Goal: Task Accomplishment & Management: Manage account settings

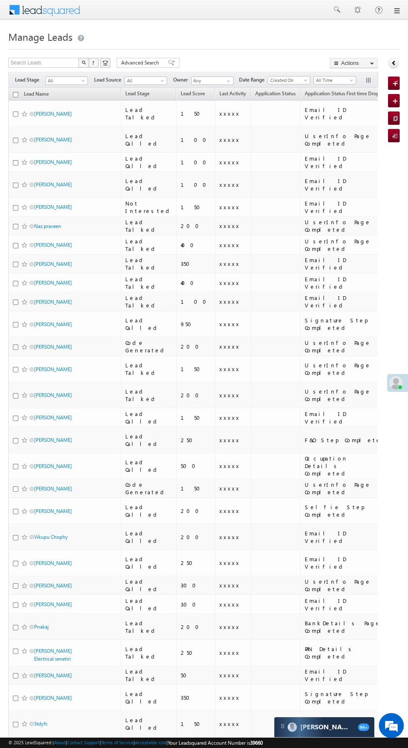
scroll to position [0, 2]
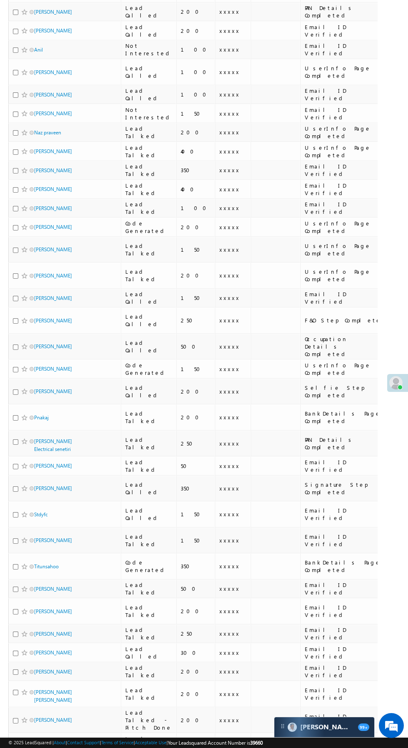
scroll to position [321, 0]
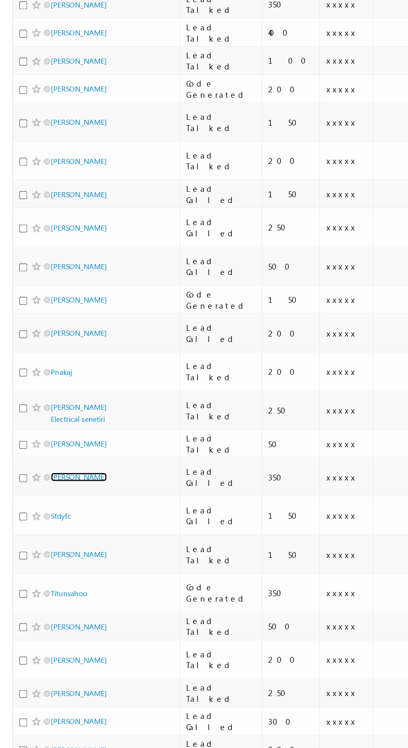
click at [49, 485] on link "Ram chandra Gajraj" at bounding box center [53, 488] width 38 height 6
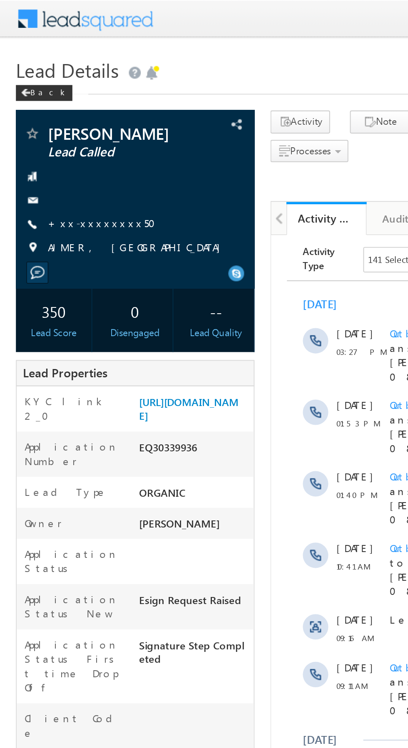
click at [51, 116] on link "+xx-xxxxxxxx50" at bounding box center [56, 116] width 62 height 7
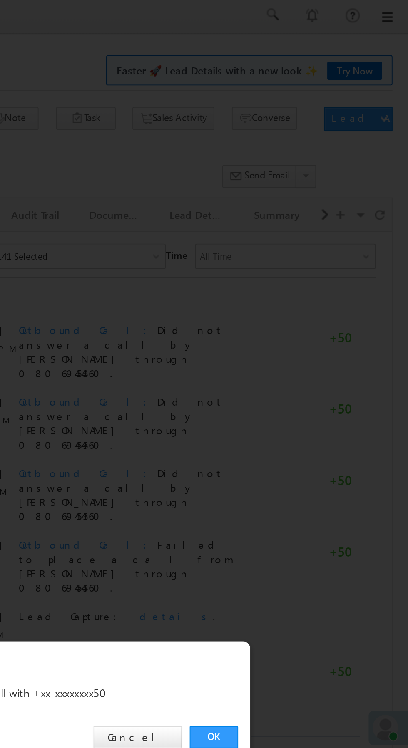
click at [309, 388] on link "OK" at bounding box center [305, 388] width 25 height 12
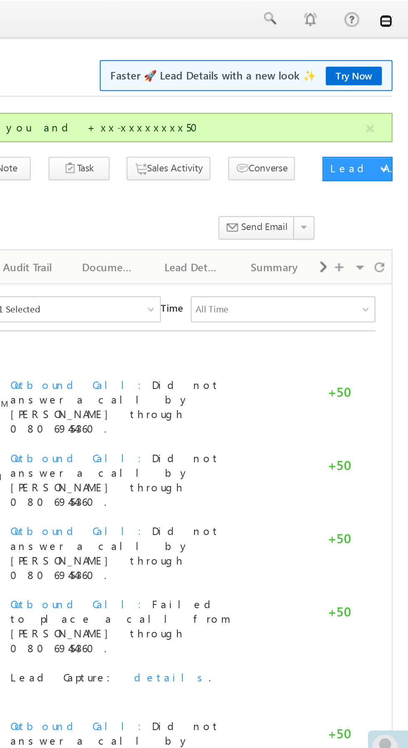
click at [396, 11] on link at bounding box center [396, 10] width 7 height 7
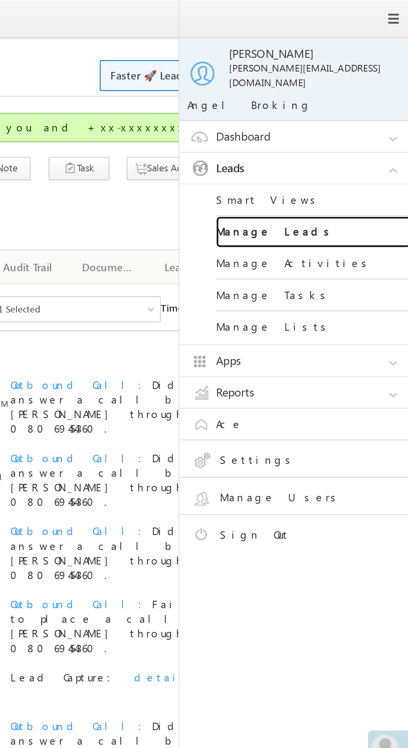
click at [363, 111] on link "Manage Leads" at bounding box center [359, 119] width 100 height 16
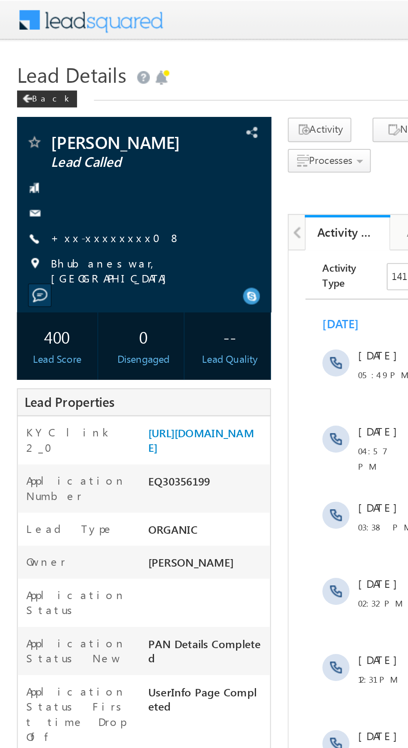
click at [53, 117] on link "+xx-xxxxxxxx08" at bounding box center [57, 116] width 64 height 7
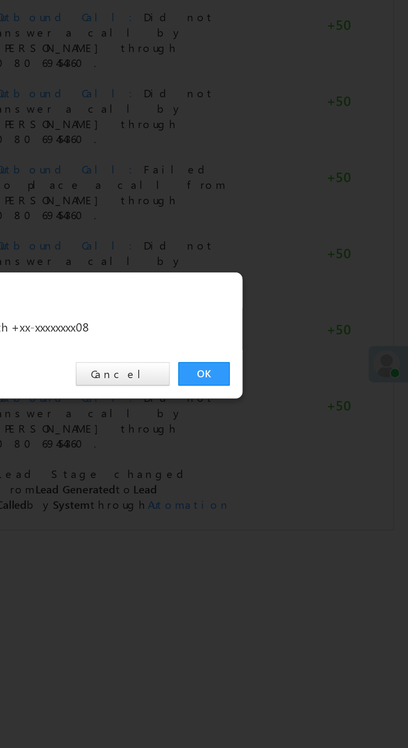
click at [308, 391] on link "OK" at bounding box center [305, 388] width 25 height 12
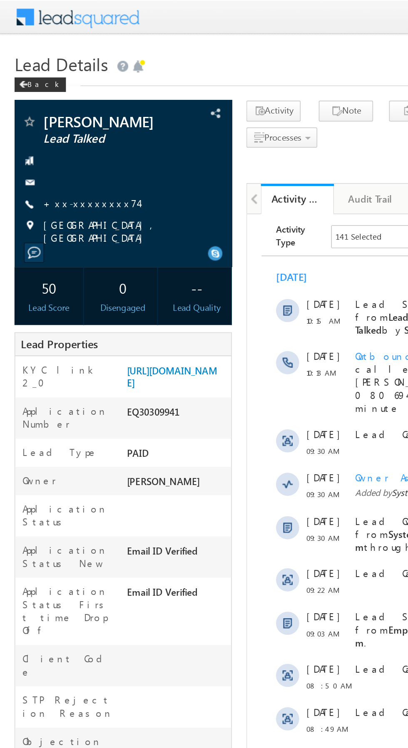
click at [51, 118] on link "+xx-xxxxxxxx74" at bounding box center [52, 116] width 54 height 7
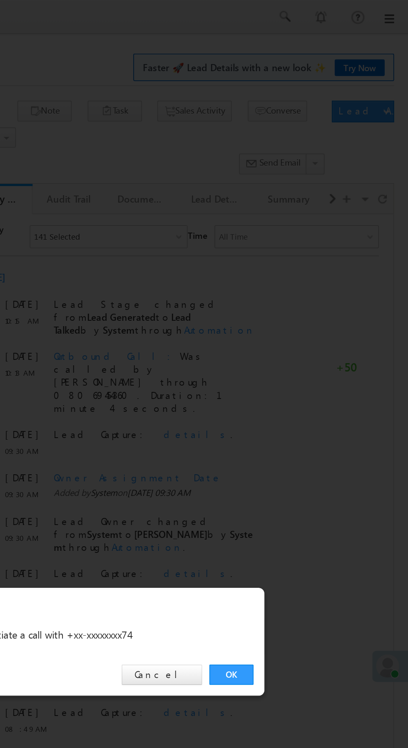
click at [306, 390] on link "OK" at bounding box center [305, 388] width 25 height 12
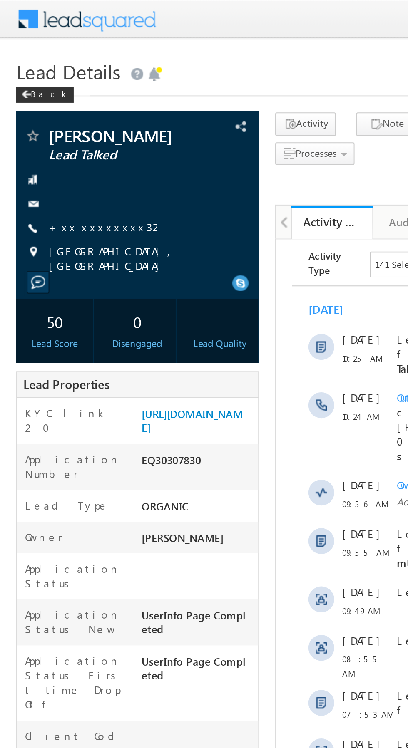
click at [50, 120] on link "+xx-xxxxxxxx32" at bounding box center [54, 116] width 59 height 7
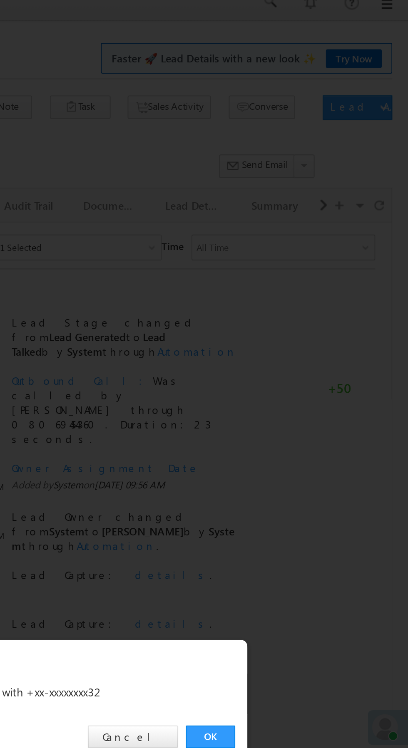
click at [308, 390] on link "OK" at bounding box center [305, 388] width 25 height 12
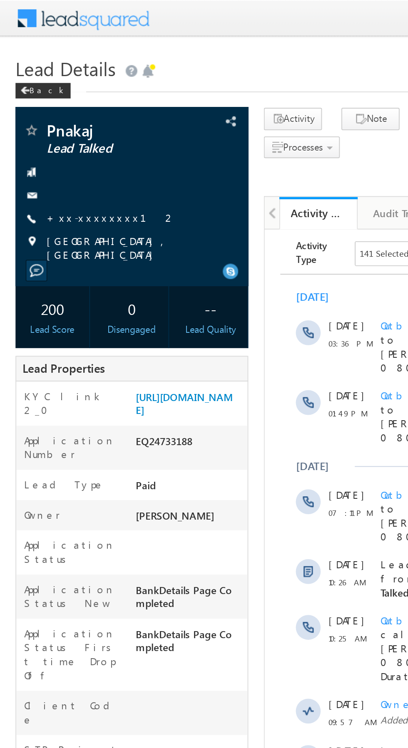
click at [52, 118] on link "+xx-xxxxxxxx12" at bounding box center [59, 116] width 69 height 7
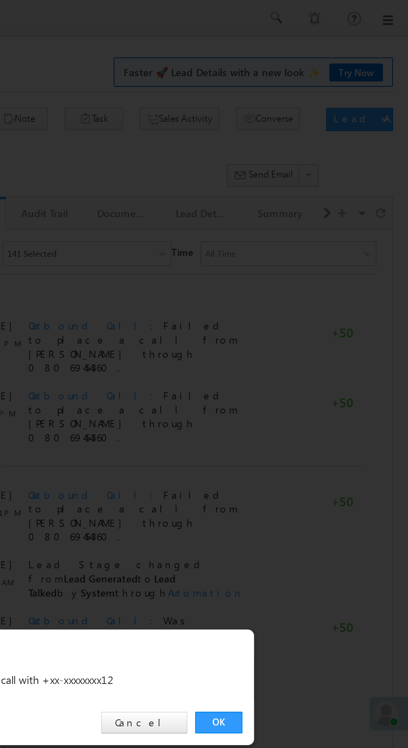
click at [305, 387] on link "OK" at bounding box center [305, 388] width 25 height 12
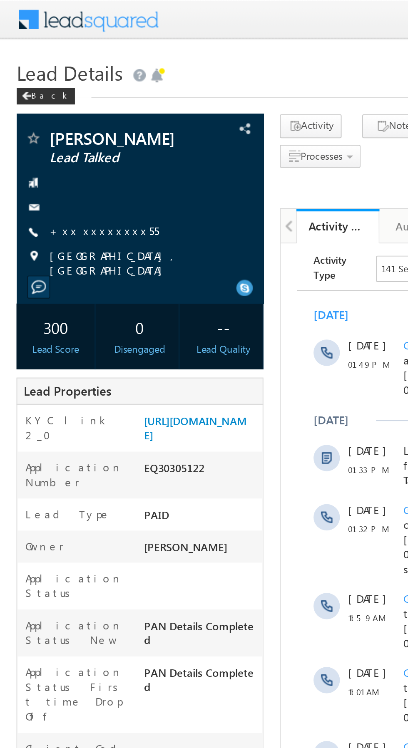
click at [53, 118] on link "+xx-xxxxxxxx55" at bounding box center [52, 116] width 55 height 7
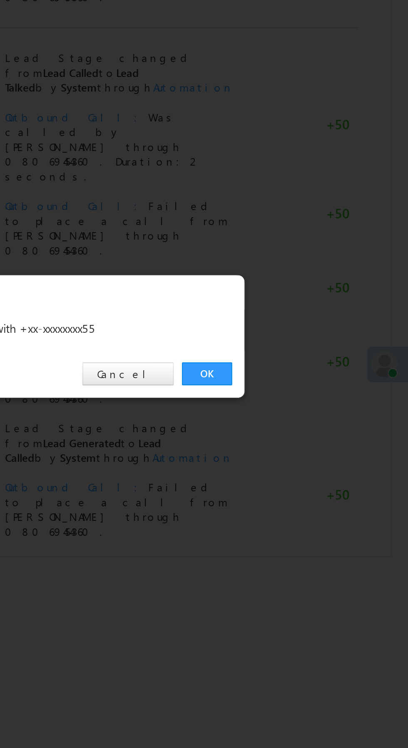
click at [303, 383] on link "OK" at bounding box center [305, 388] width 25 height 12
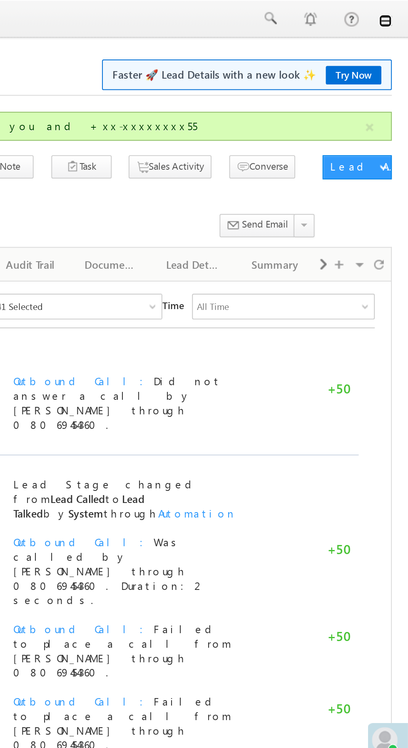
click at [396, 13] on link at bounding box center [396, 10] width 7 height 7
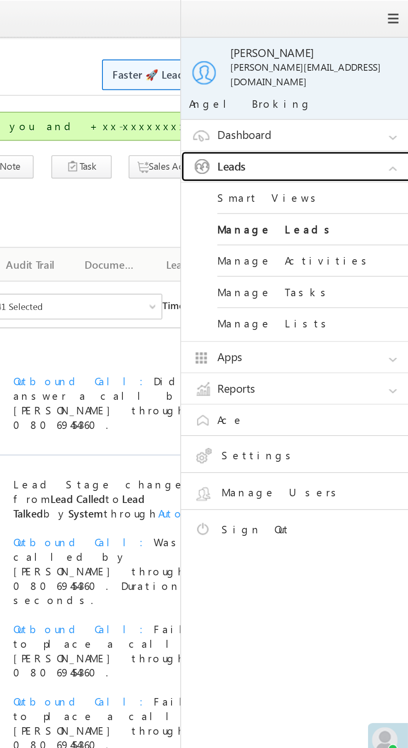
click at [361, 79] on link "Leads" at bounding box center [352, 86] width 125 height 16
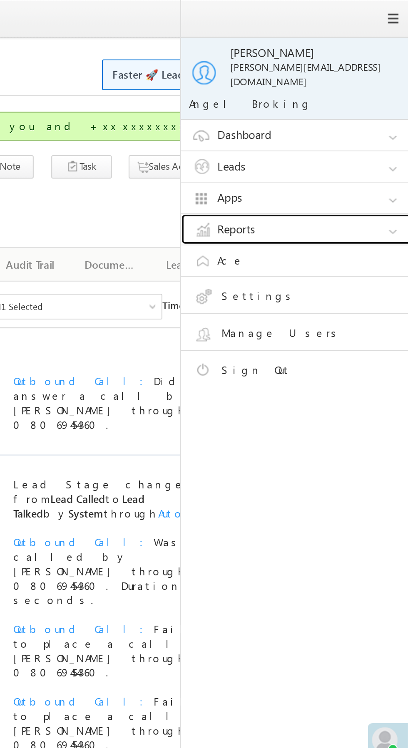
click at [353, 111] on link "Reports" at bounding box center [352, 119] width 125 height 16
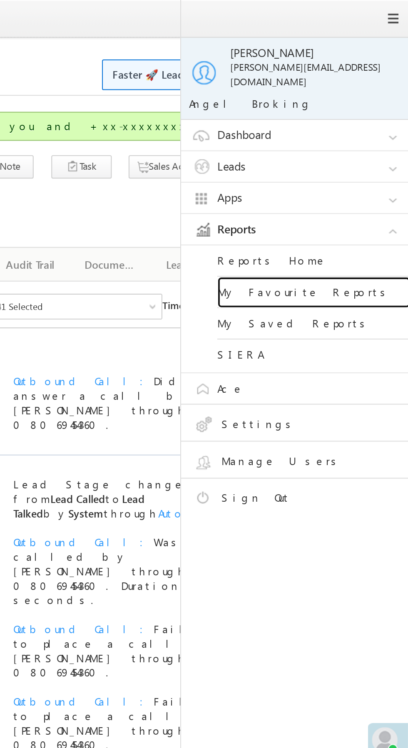
click at [374, 147] on link "My Favourite Reports" at bounding box center [359, 151] width 100 height 16
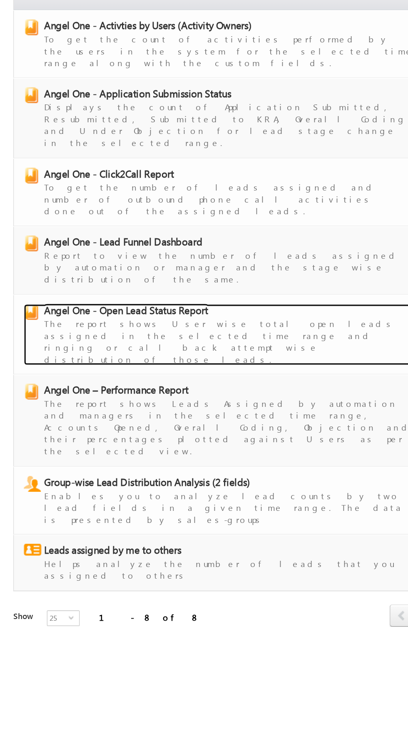
click at [113, 274] on span "Angel One - Open Lead Status Report" at bounding box center [80, 278] width 104 height 8
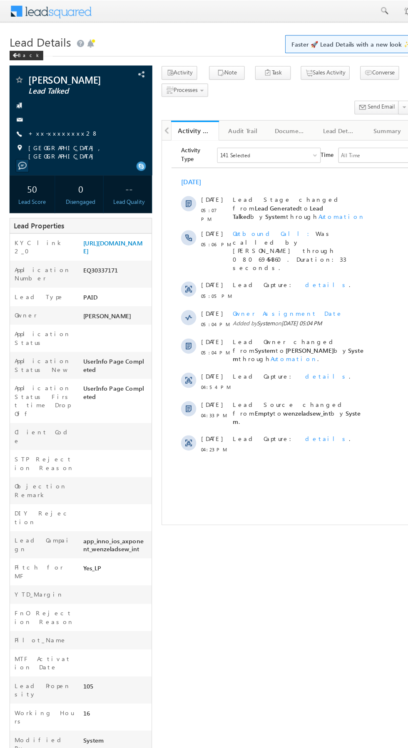
click at [49, 120] on link "+xx-xxxxxxxx28" at bounding box center [55, 116] width 61 height 7
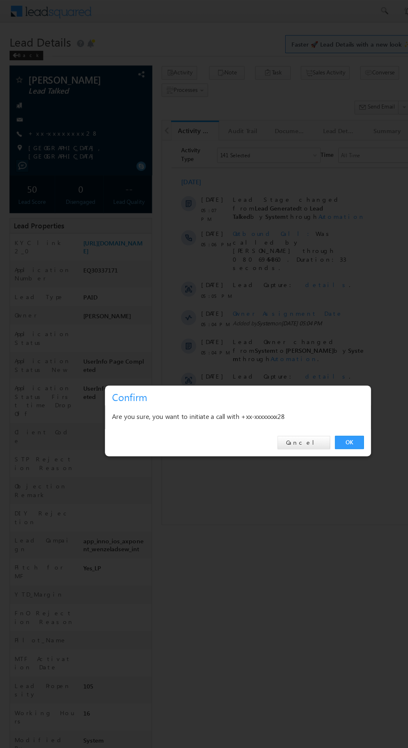
click at [306, 384] on link "OK" at bounding box center [305, 388] width 25 height 12
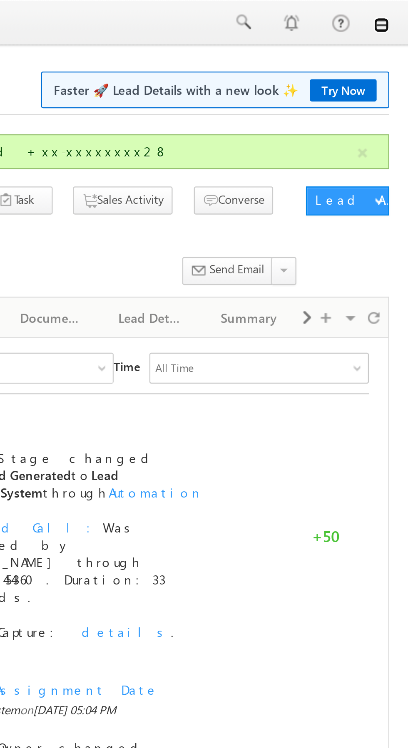
click at [398, 12] on link at bounding box center [396, 10] width 7 height 7
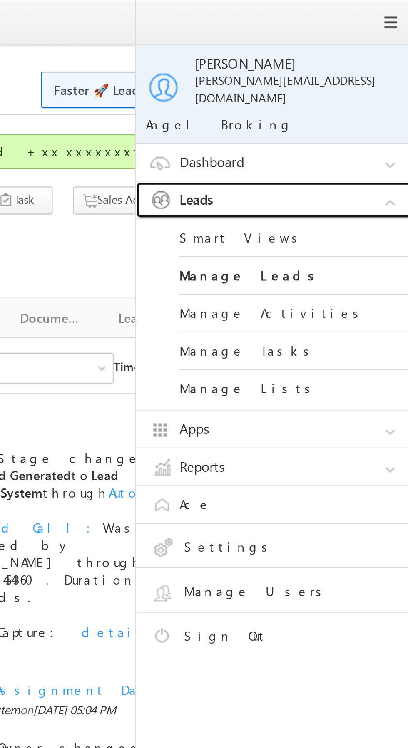
click at [376, 78] on link "Leads" at bounding box center [352, 86] width 125 height 16
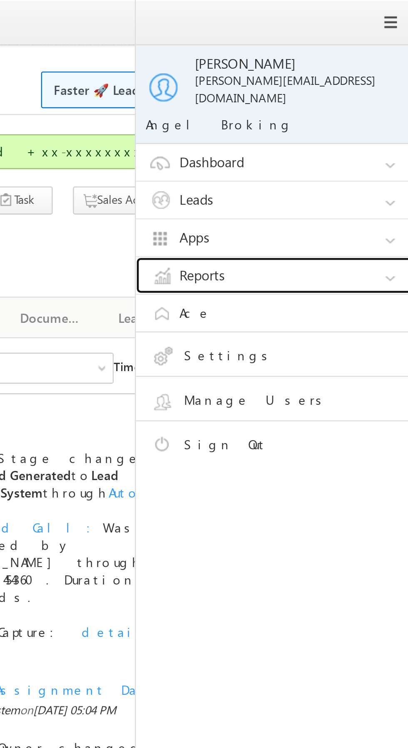
click at [360, 116] on link "Reports" at bounding box center [352, 119] width 125 height 16
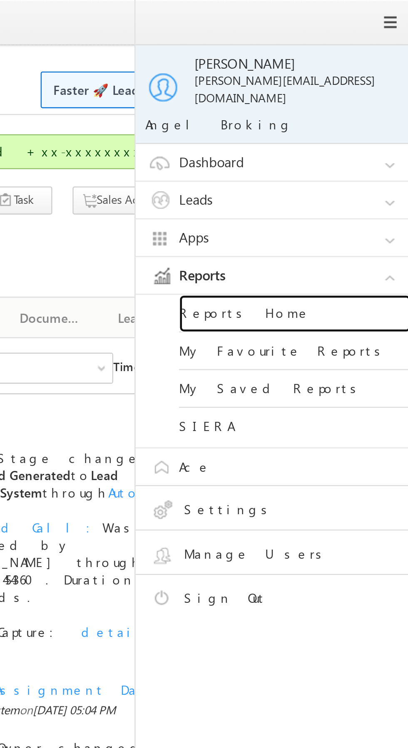
click at [360, 131] on link "Reports Home" at bounding box center [359, 135] width 100 height 16
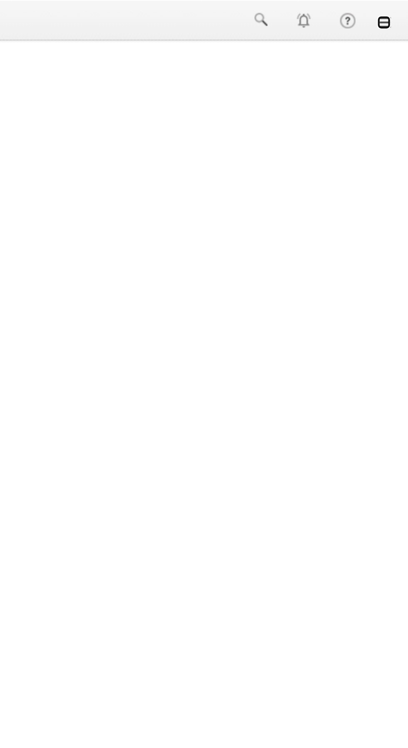
click at [398, 11] on link at bounding box center [396, 10] width 7 height 7
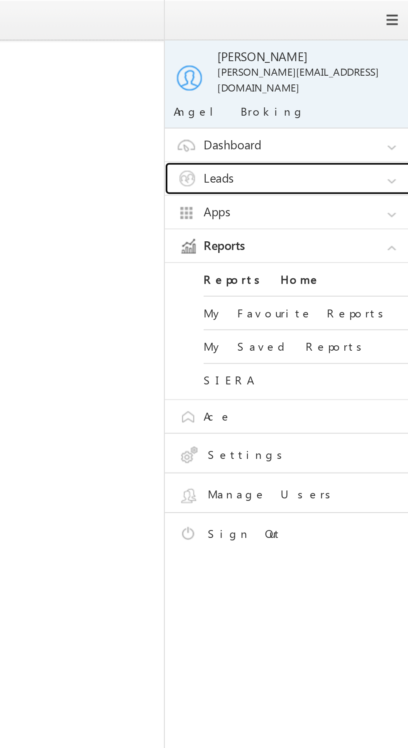
click at [360, 78] on link "Leads" at bounding box center [352, 86] width 125 height 16
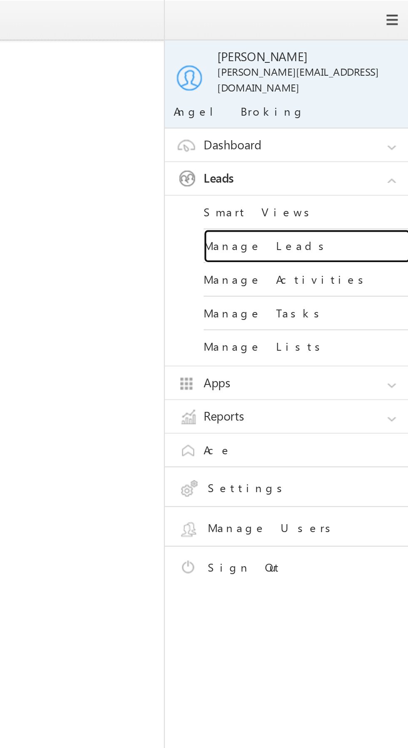
click at [359, 111] on link "Manage Leads" at bounding box center [359, 119] width 100 height 16
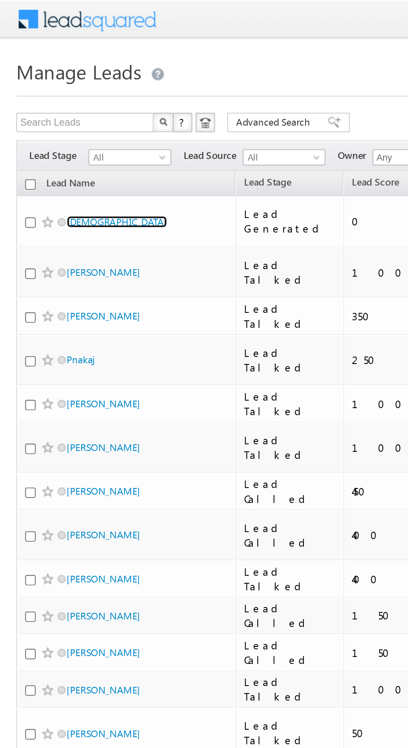
click at [43, 111] on link "[DEMOGRAPHIC_DATA]" at bounding box center [60, 114] width 52 height 6
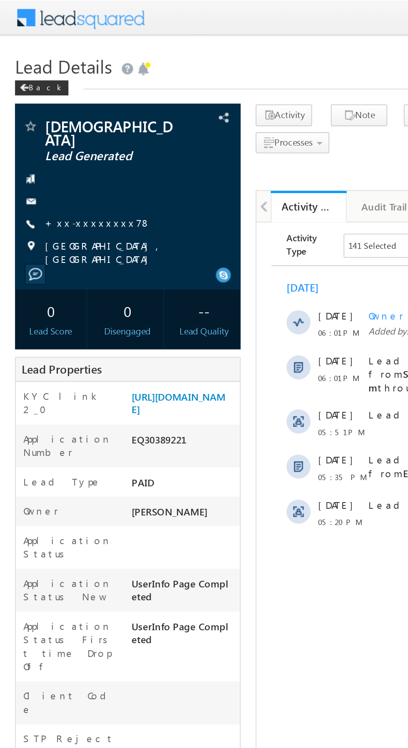
click at [48, 120] on link "+xx-xxxxxxxx78" at bounding box center [54, 123] width 59 height 7
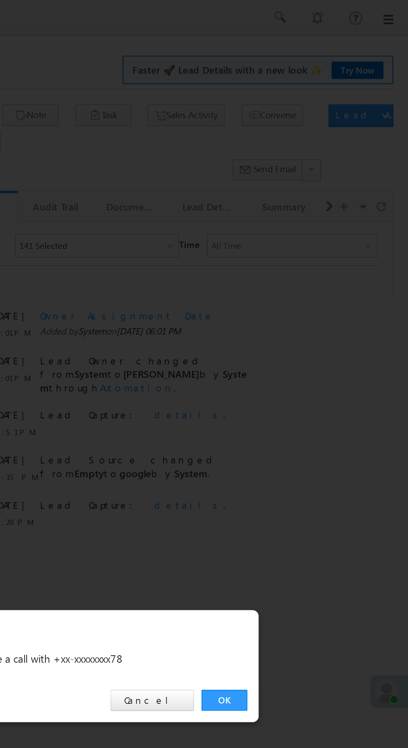
click at [303, 385] on link "OK" at bounding box center [305, 388] width 25 height 12
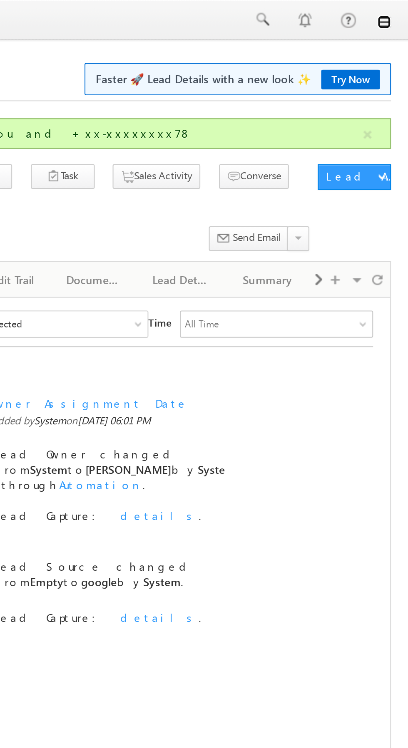
click at [394, 12] on link at bounding box center [396, 10] width 7 height 7
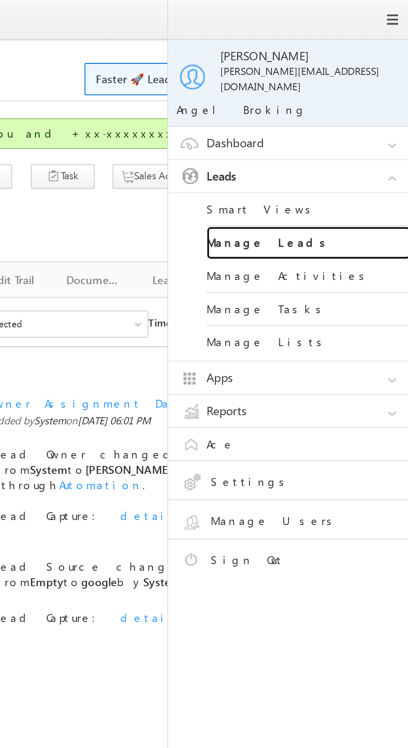
click at [369, 111] on link "Manage Leads" at bounding box center [359, 119] width 100 height 16
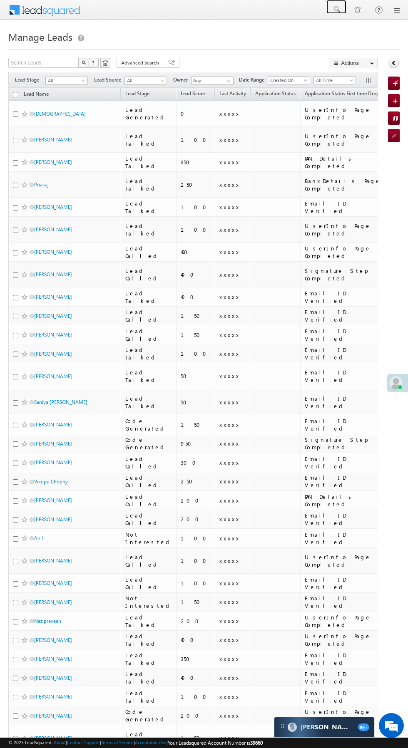
click at [336, 10] on span at bounding box center [336, 9] width 8 height 8
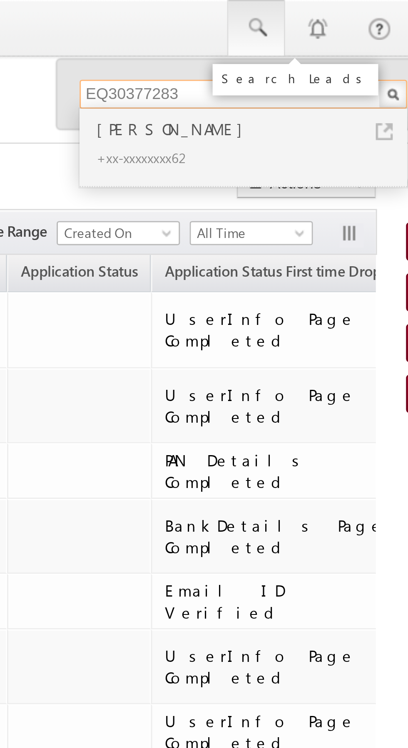
type input "EQ30377283"
click at [312, 49] on div "+xx-xxxxxxxx62" at bounding box center [335, 54] width 111 height 10
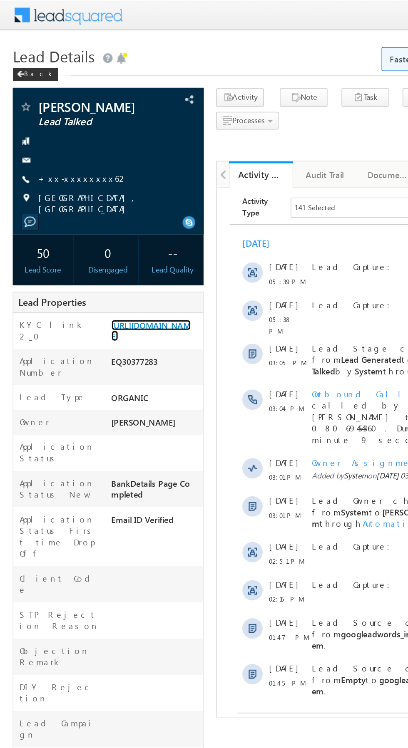
click at [104, 223] on link "https://angelbroking1-pk3em7sa.customui-test.leadsquared.com?leadId=4c1fb8de-ba…" at bounding box center [99, 216] width 52 height 14
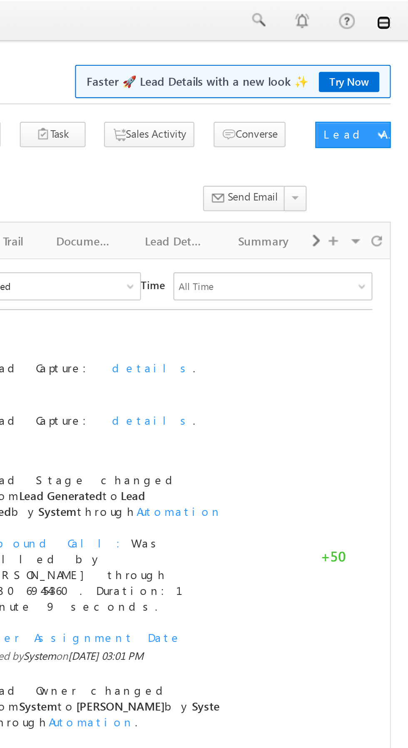
click at [399, 12] on link at bounding box center [396, 10] width 7 height 7
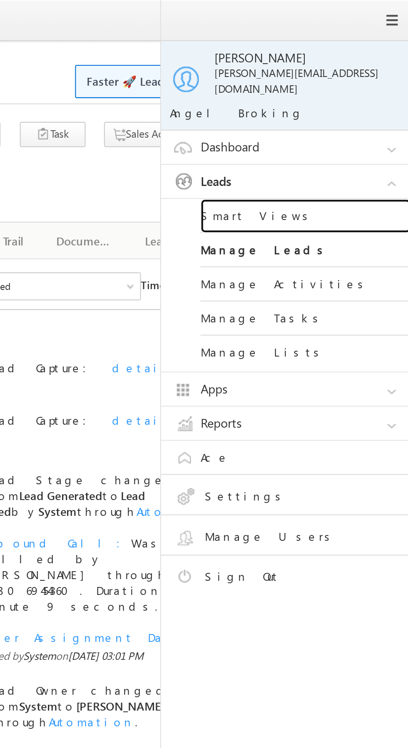
click at [370, 95] on link "Smart Views" at bounding box center [359, 102] width 100 height 16
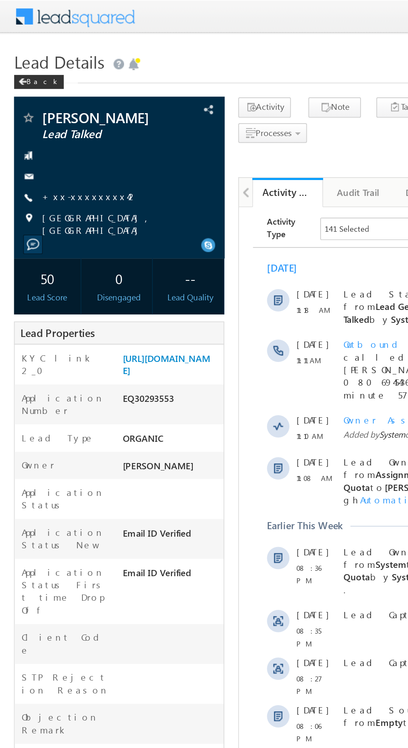
click at [56, 116] on link "+xx-xxxxxxxx42" at bounding box center [53, 116] width 57 height 7
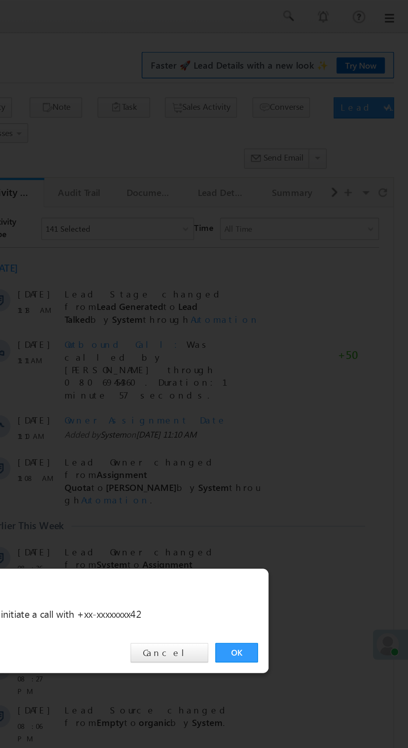
click at [307, 389] on link "OK" at bounding box center [305, 388] width 25 height 12
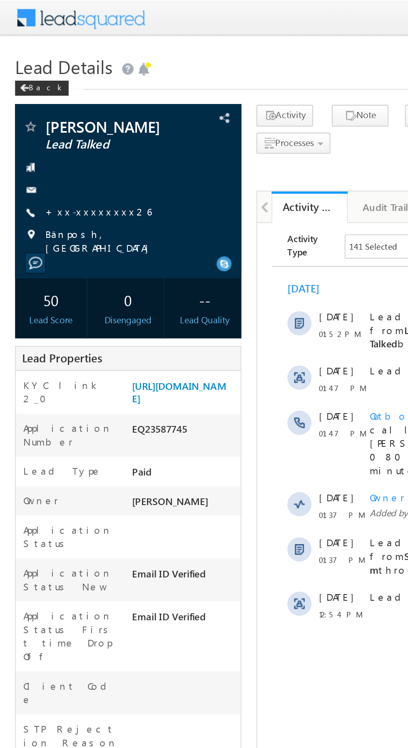
click at [55, 118] on link "+xx-xxxxxxxx26" at bounding box center [54, 116] width 59 height 7
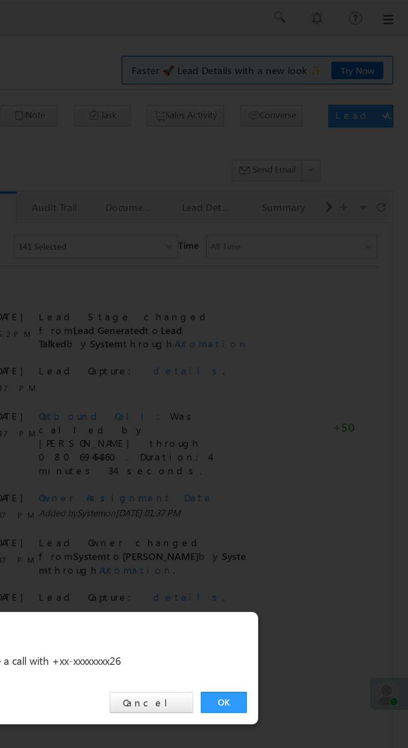
click at [304, 389] on link "OK" at bounding box center [305, 388] width 25 height 12
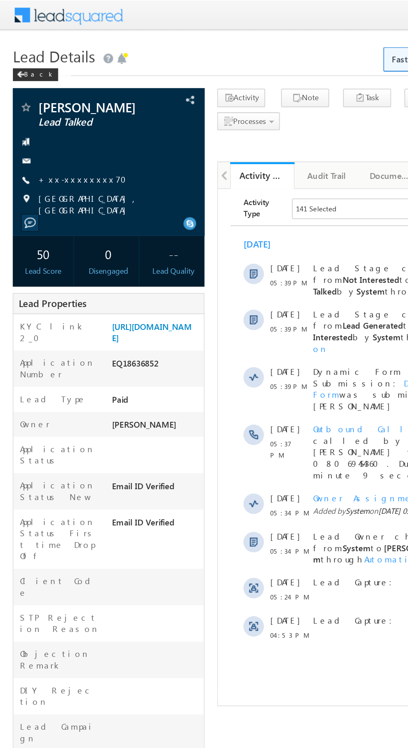
click at [55, 117] on link "+xx-xxxxxxxx70" at bounding box center [56, 116] width 62 height 7
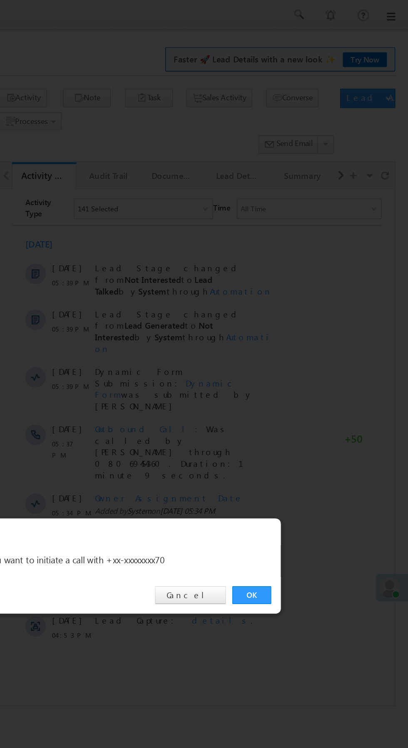
click at [306, 388] on link "OK" at bounding box center [305, 388] width 25 height 12
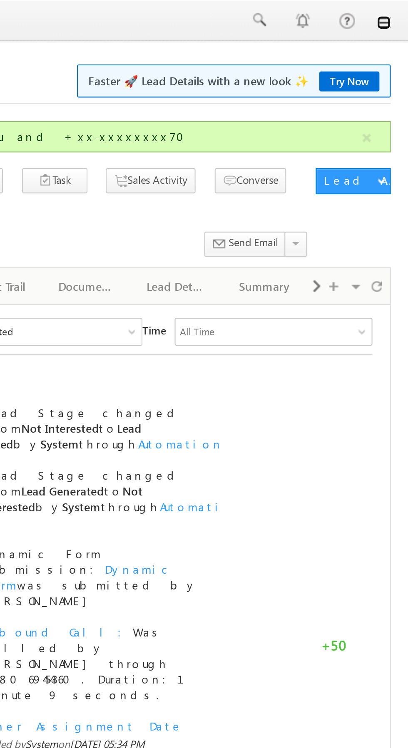
click at [397, 13] on link at bounding box center [396, 10] width 7 height 7
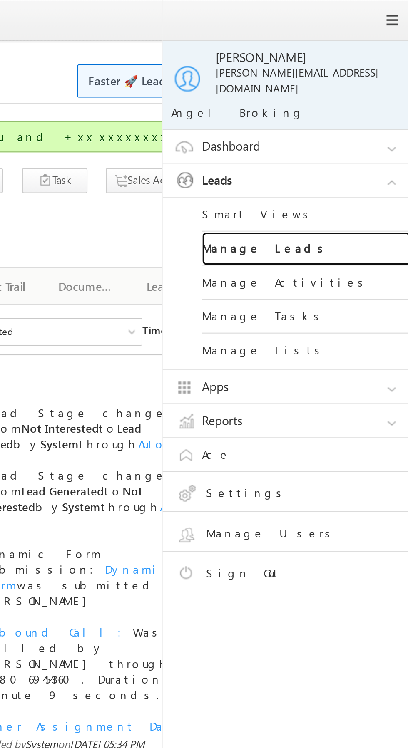
click at [376, 111] on link "Manage Leads" at bounding box center [359, 119] width 100 height 16
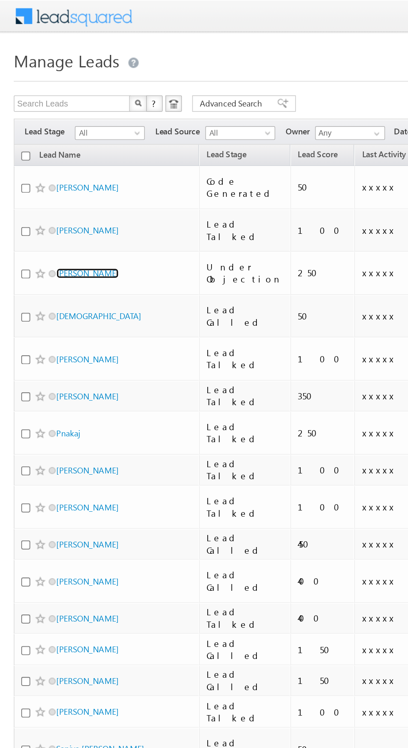
click at [53, 163] on link "[PERSON_NAME]" at bounding box center [53, 166] width 38 height 6
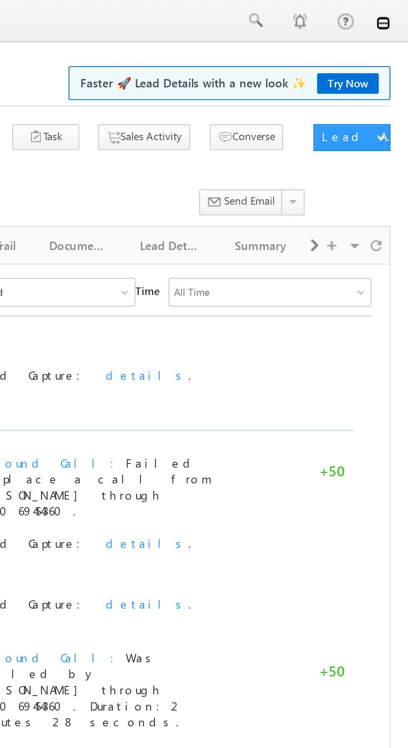
click at [396, 11] on link at bounding box center [396, 10] width 7 height 7
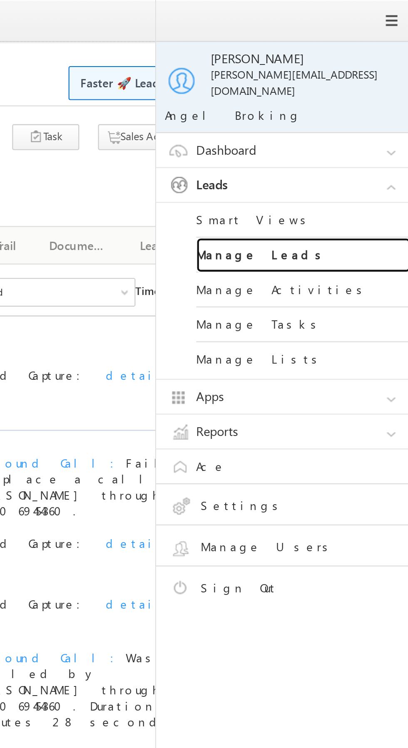
click at [373, 114] on link "Manage Leads" at bounding box center [359, 119] width 100 height 16
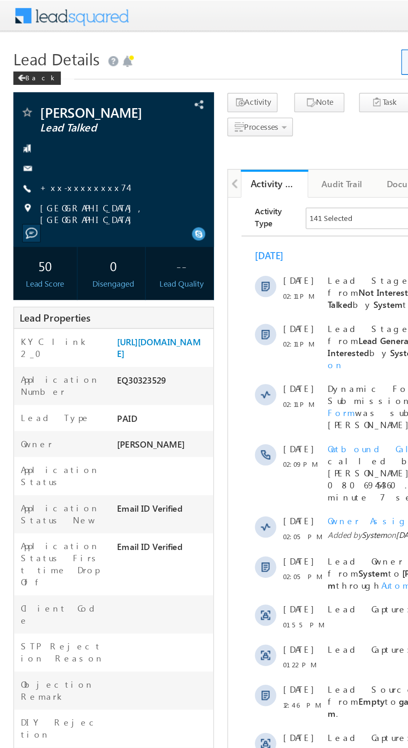
click at [50, 116] on link "+xx-xxxxxxxx74" at bounding box center [52, 116] width 54 height 7
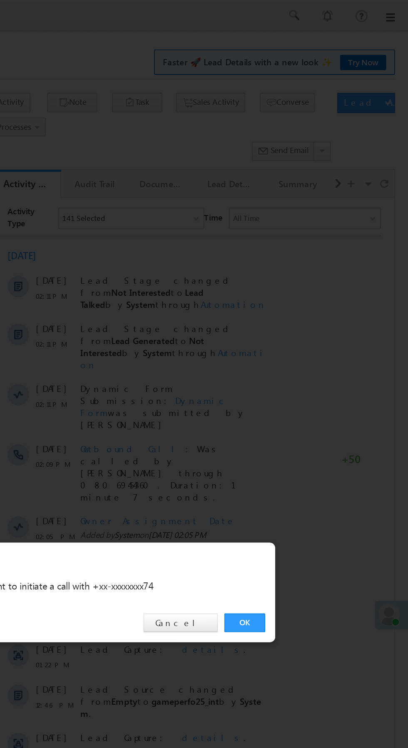
click at [304, 389] on link "OK" at bounding box center [305, 388] width 25 height 12
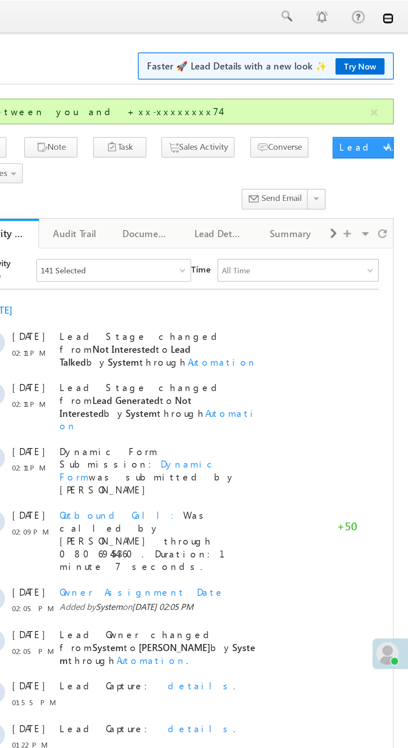
click at [396, 12] on link at bounding box center [396, 10] width 7 height 7
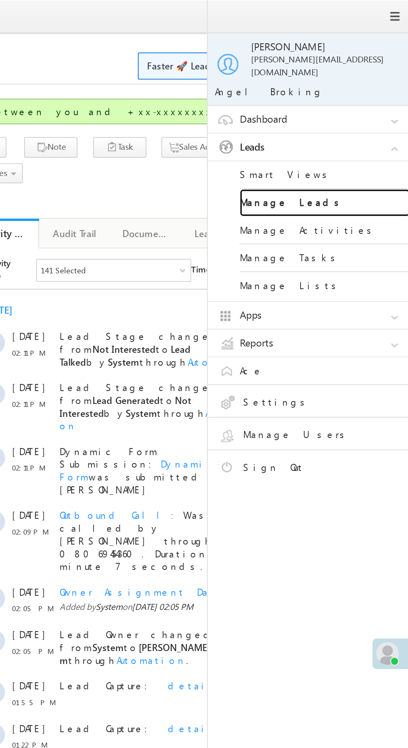
click at [371, 111] on link "Manage Leads" at bounding box center [359, 119] width 100 height 16
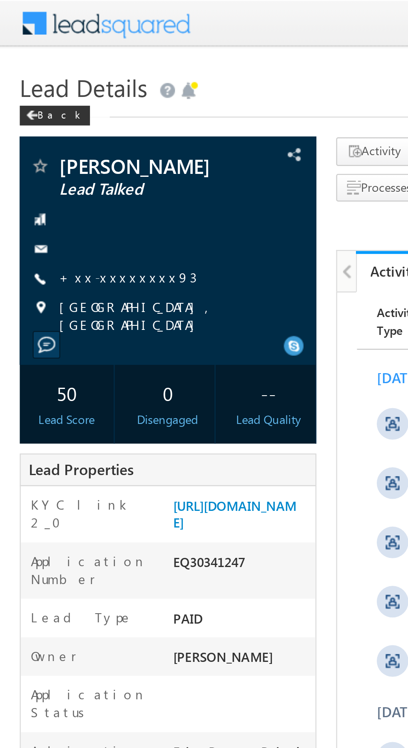
click at [53, 114] on link "+xx-xxxxxxxx93" at bounding box center [54, 116] width 58 height 7
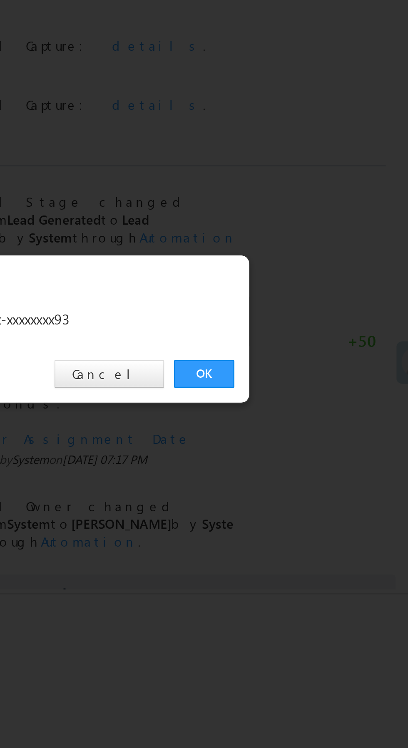
click at [303, 384] on link "OK" at bounding box center [305, 388] width 25 height 12
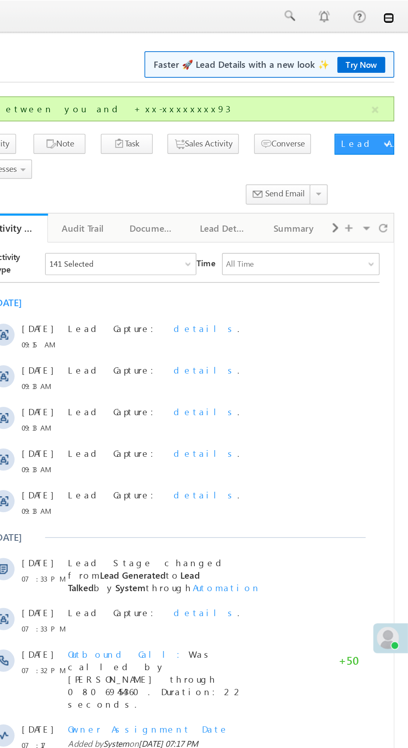
click at [398, 12] on link at bounding box center [396, 10] width 7 height 7
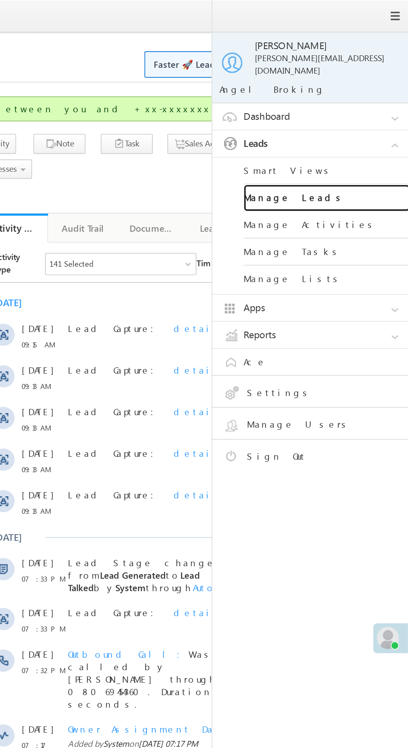
click at [378, 113] on link "Manage Leads" at bounding box center [359, 119] width 100 height 16
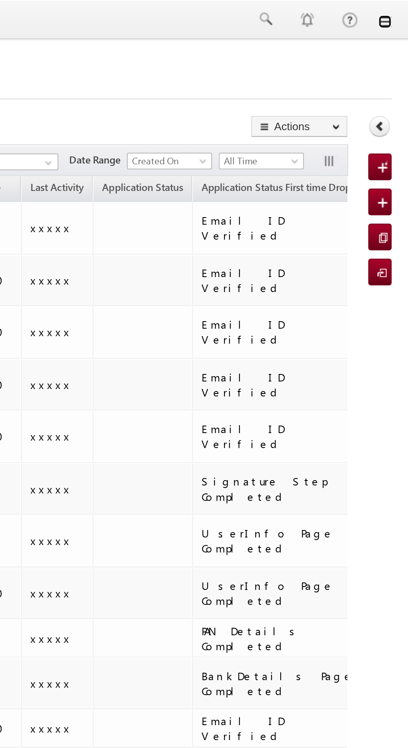
click at [398, 13] on link at bounding box center [396, 10] width 7 height 7
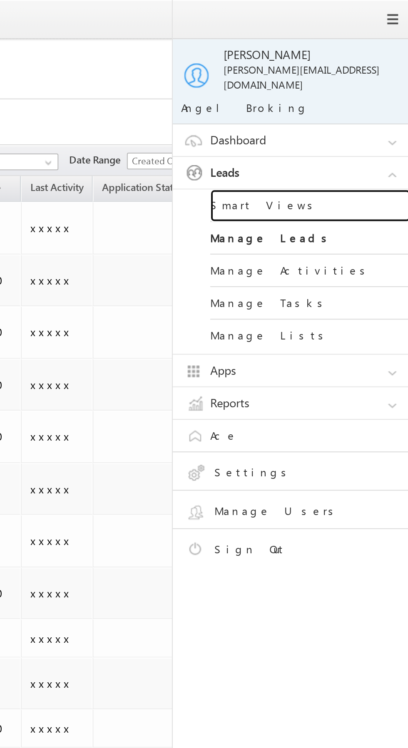
click at [372, 94] on link "Smart Views" at bounding box center [359, 102] width 100 height 16
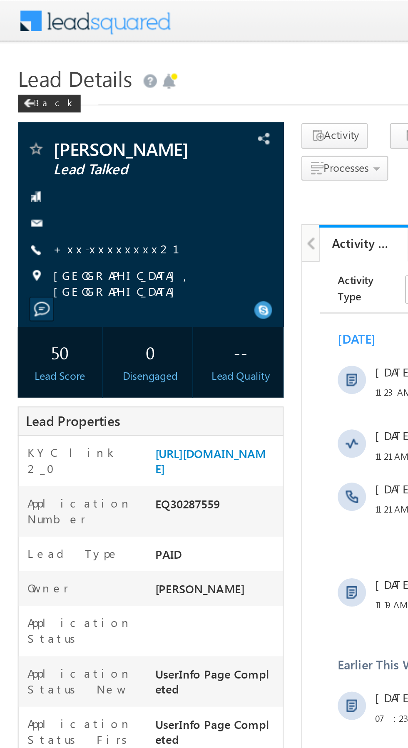
click at [46, 117] on link "+xx-xxxxxxxx21" at bounding box center [59, 116] width 69 height 7
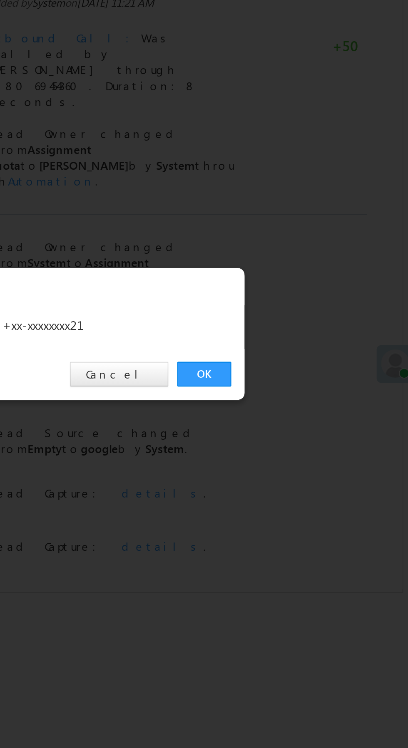
click at [309, 382] on link "OK" at bounding box center [305, 388] width 25 height 12
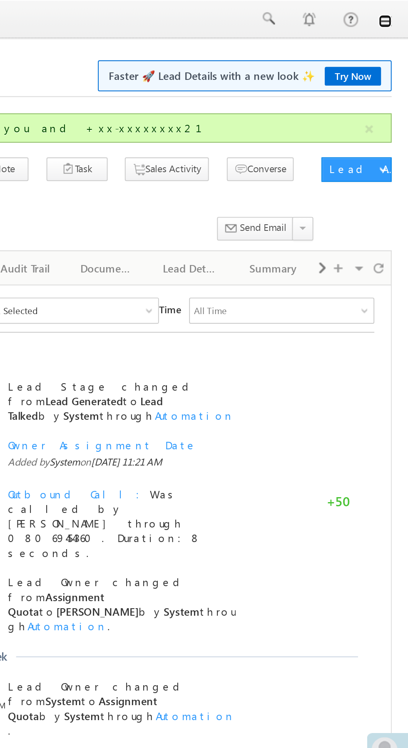
click at [398, 14] on link at bounding box center [396, 10] width 7 height 7
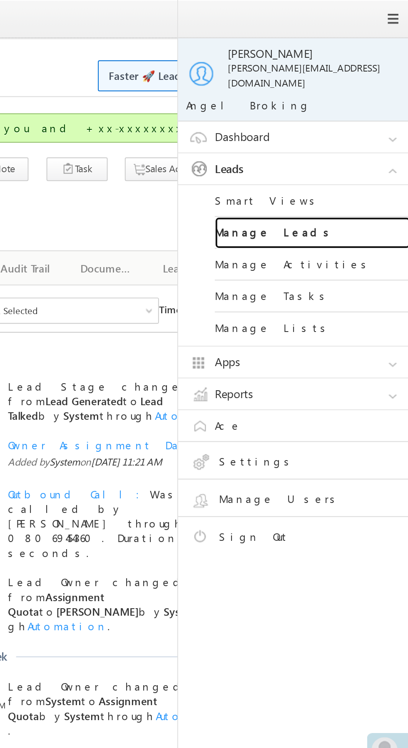
click at [370, 113] on link "Manage Leads" at bounding box center [359, 119] width 100 height 16
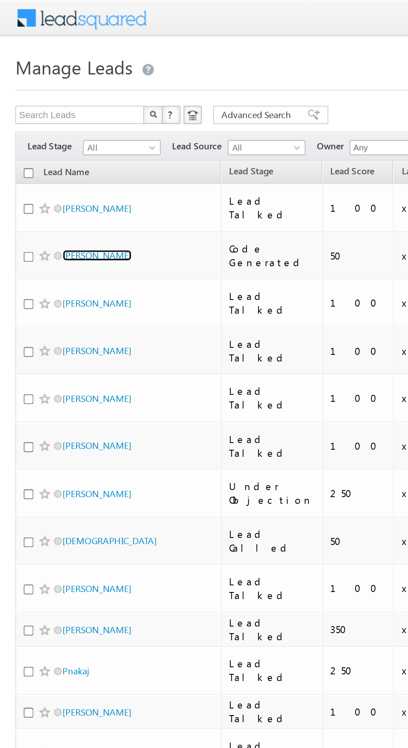
click at [50, 136] on link "[PERSON_NAME]" at bounding box center [53, 139] width 38 height 6
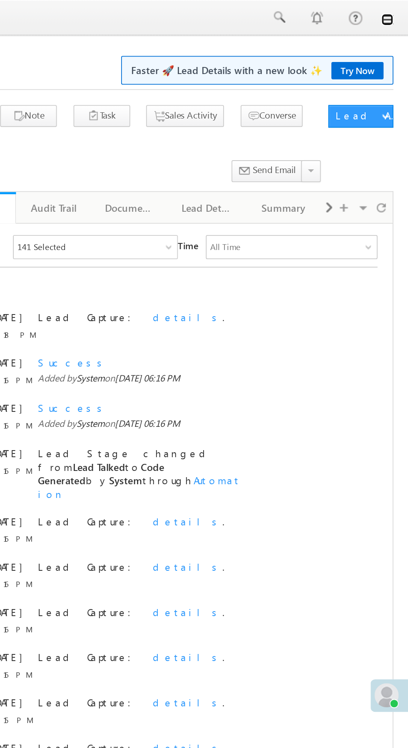
click at [396, 12] on link at bounding box center [396, 10] width 7 height 7
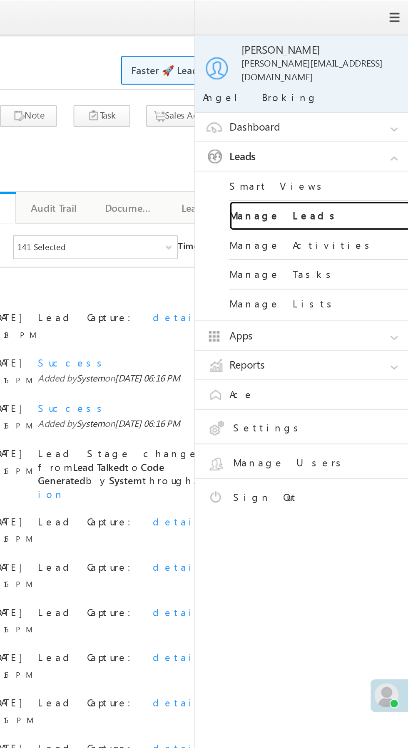
click at [367, 111] on link "Manage Leads" at bounding box center [359, 119] width 100 height 16
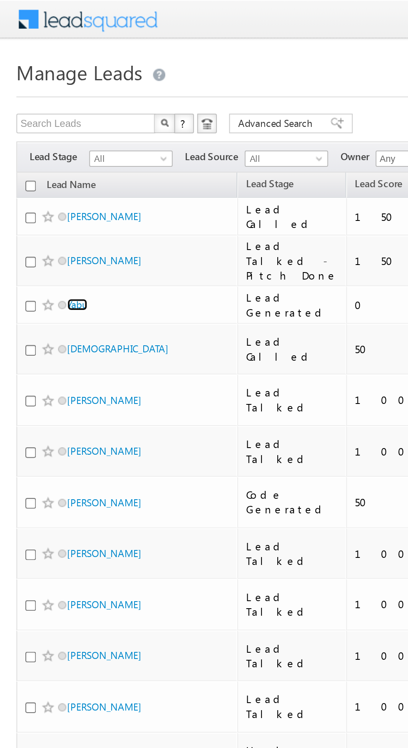
click at [42, 158] on link "Yabu" at bounding box center [39, 155] width 10 height 6
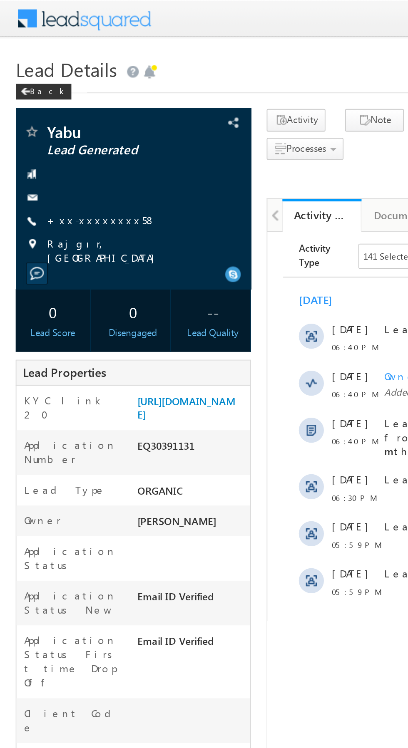
click at [56, 115] on link "+xx-xxxxxxxx58" at bounding box center [54, 116] width 58 height 7
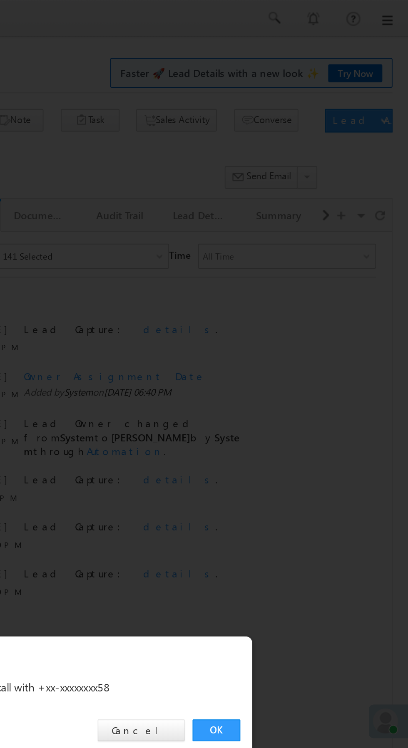
click at [308, 384] on link "OK" at bounding box center [305, 388] width 25 height 12
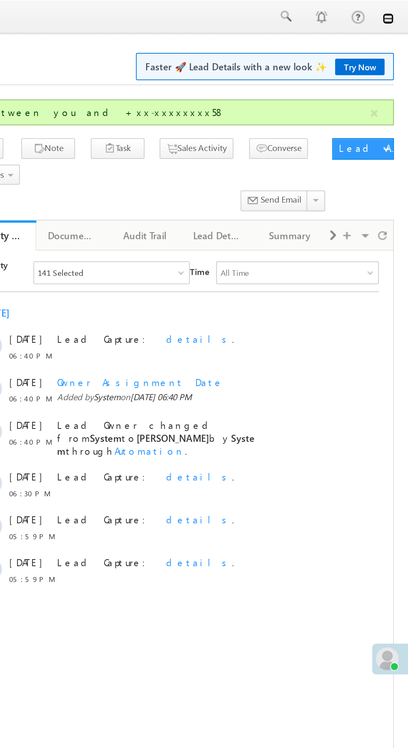
click at [396, 12] on link at bounding box center [396, 10] width 7 height 7
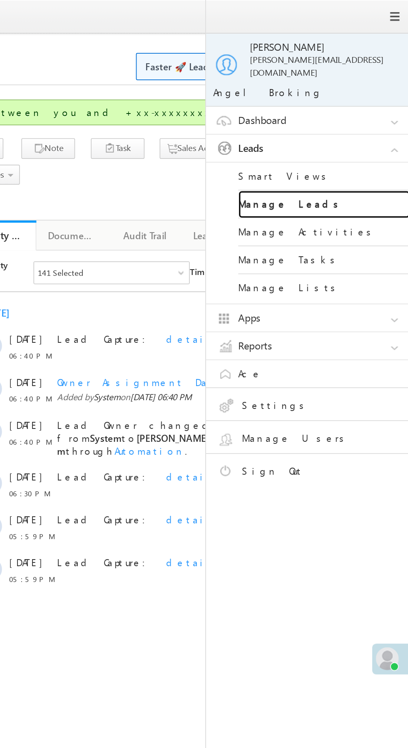
click at [369, 113] on link "Manage Leads" at bounding box center [359, 119] width 100 height 16
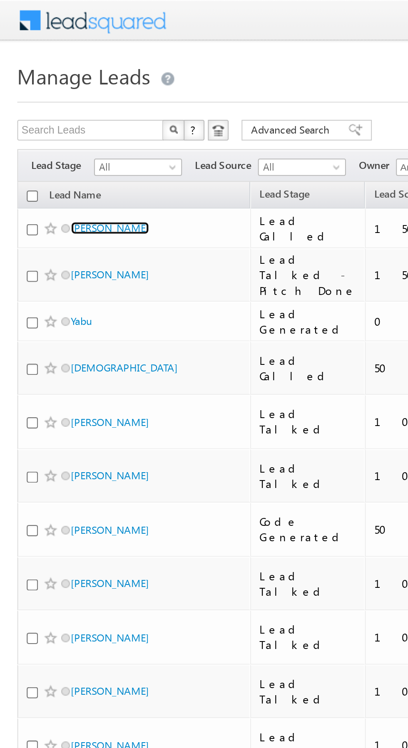
click at [56, 108] on link "[PERSON_NAME]" at bounding box center [53, 110] width 38 height 6
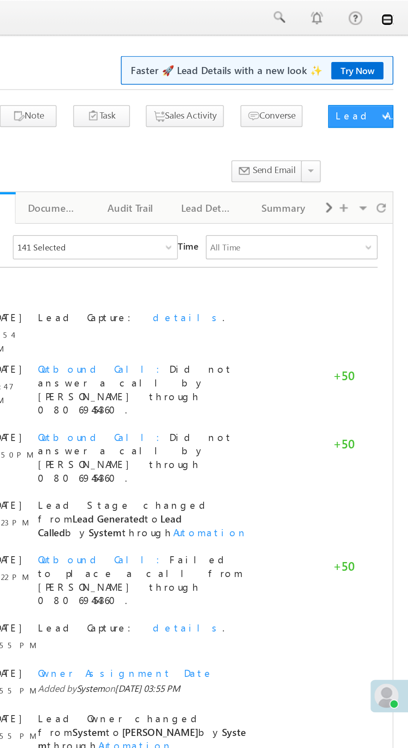
click at [396, 11] on link at bounding box center [396, 10] width 7 height 7
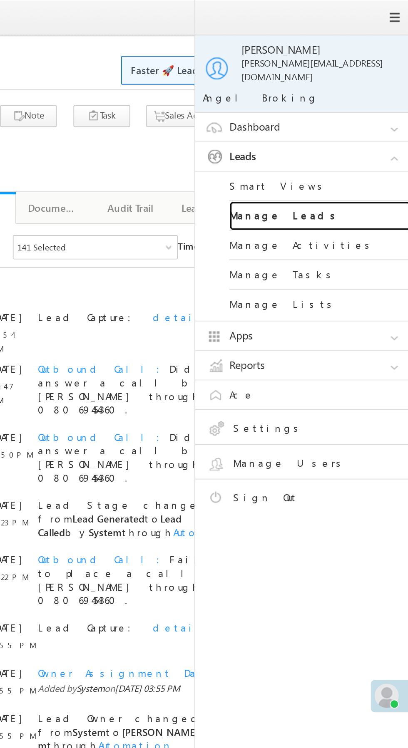
click at [368, 111] on link "Manage Leads" at bounding box center [359, 119] width 100 height 16
